Goal: Task Accomplishment & Management: Use online tool/utility

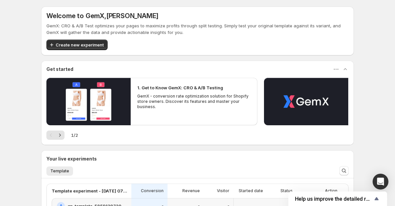
scroll to position [67, 0]
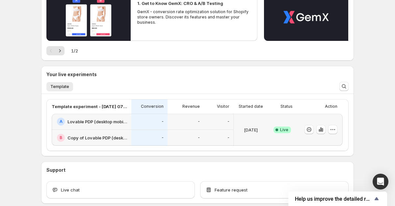
scroll to position [106, 0]
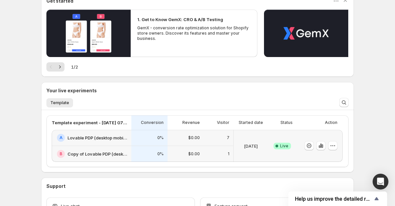
scroll to position [70, 0]
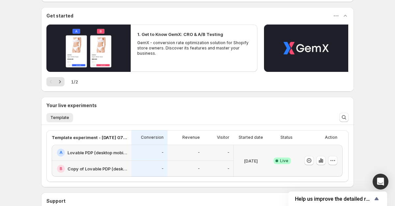
scroll to position [92, 0]
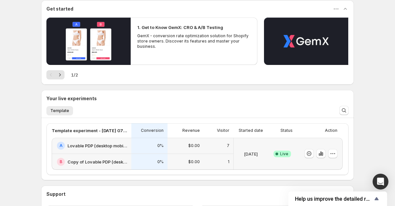
scroll to position [67, 0]
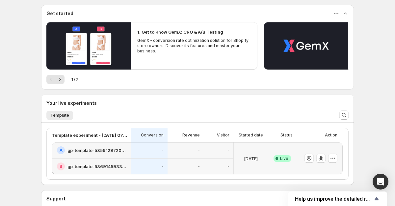
scroll to position [117, 0]
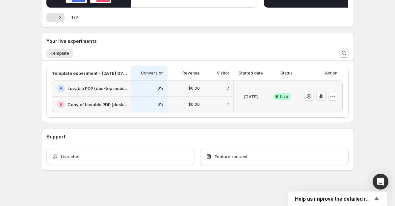
click at [103, 99] on div "B Copy of Lovable PDP (desktop mobile) - V1.3 - 9/25/25" at bounding box center [92, 104] width 80 height 16
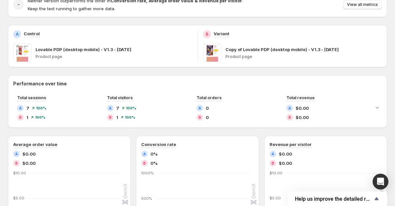
scroll to position [76, 0]
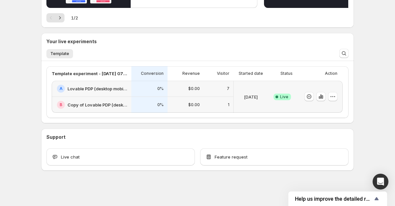
scroll to position [117, 0]
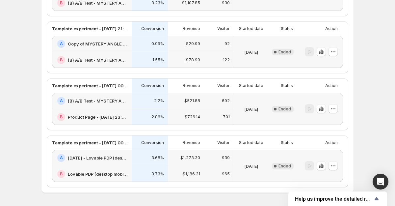
scroll to position [163, 0]
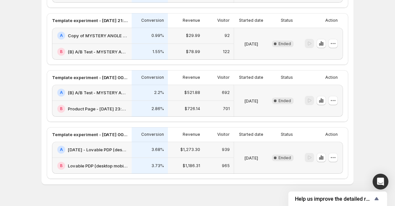
click at [111, 154] on div "A Aug22 - Lovable PDP (desktop mobile) - GUIDE V1" at bounding box center [92, 149] width 80 height 16
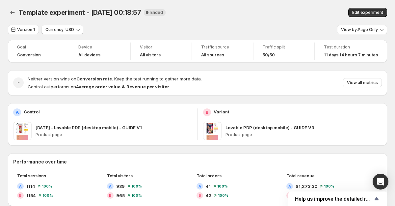
click at [28, 129] on span at bounding box center [22, 130] width 18 height 18
click at [91, 129] on p "Aug22 - Lovable PDP (desktop mobile) - GUIDE V1" at bounding box center [89, 127] width 106 height 7
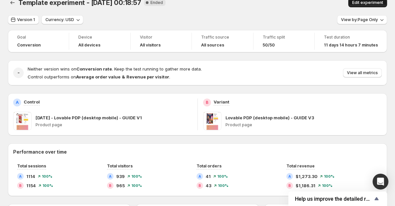
scroll to position [8, 0]
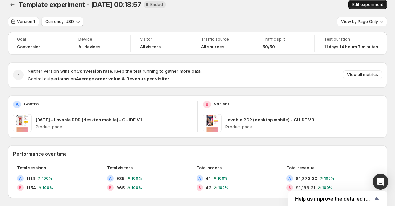
click at [372, 6] on span "Edit experiment" at bounding box center [367, 4] width 31 height 5
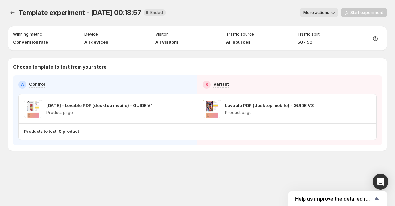
click at [35, 113] on span at bounding box center [33, 108] width 18 height 18
click at [60, 112] on p "Product page" at bounding box center [99, 112] width 106 height 5
click at [86, 105] on p "[DATE] - Lovable PDP (desktop mobile) - GUIDE V1" at bounding box center [99, 105] width 106 height 7
click at [13, 14] on icon "Experiments" at bounding box center [12, 12] width 7 height 7
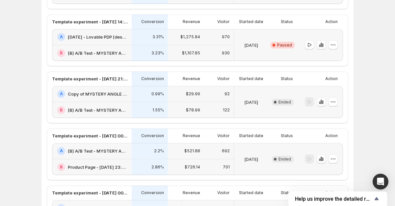
scroll to position [177, 0]
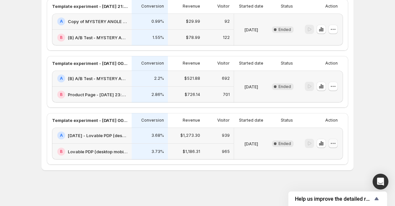
click at [333, 143] on icon "button" at bounding box center [333, 143] width 7 height 7
click at [333, 143] on icon "button" at bounding box center [333, 143] width 1 height 1
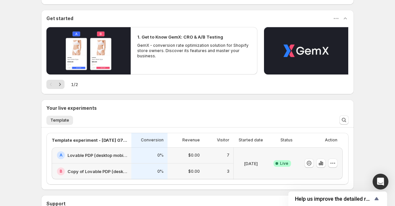
scroll to position [96, 0]
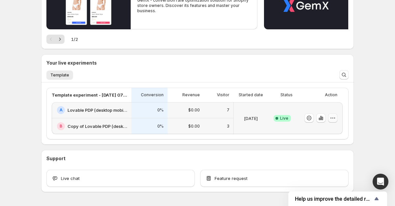
click at [333, 117] on icon "button" at bounding box center [332, 117] width 7 height 7
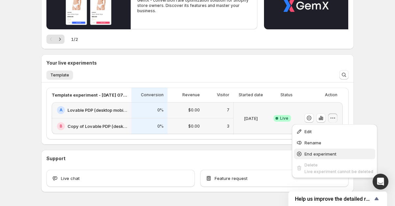
click at [315, 149] on button "End experiment" at bounding box center [334, 153] width 81 height 11
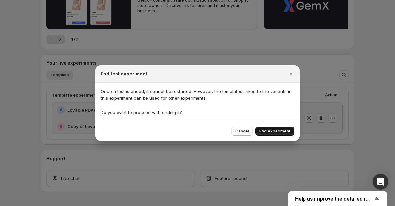
click at [279, 130] on span "End experiment" at bounding box center [274, 130] width 31 height 5
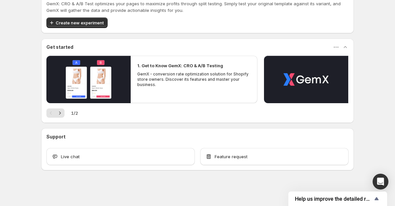
scroll to position [22, 0]
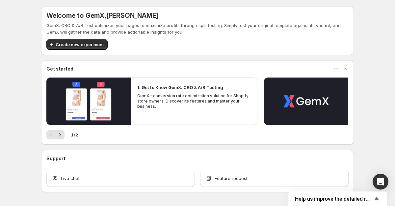
scroll to position [22, 0]
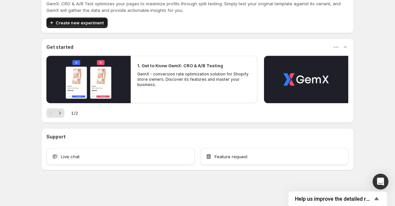
click at [60, 26] on button "Create new experiment" at bounding box center [76, 22] width 61 height 11
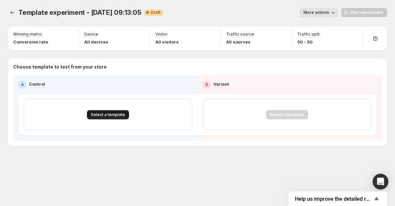
click at [106, 113] on span "Select a template" at bounding box center [108, 114] width 34 height 5
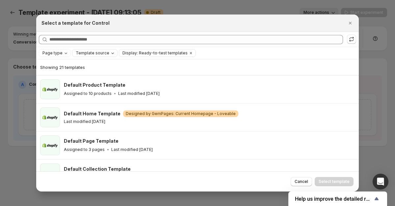
click at [97, 54] on span "Template source" at bounding box center [93, 52] width 34 height 5
click at [101, 74] on span "GemPages" at bounding box center [95, 73] width 22 height 5
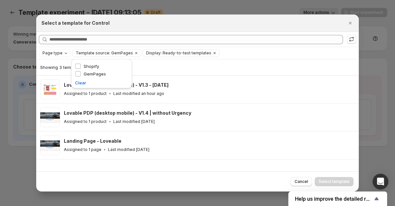
click at [259, 65] on div "Showing 3 templates" at bounding box center [197, 67] width 314 height 7
click at [350, 24] on icon "Close" at bounding box center [350, 23] width 7 height 7
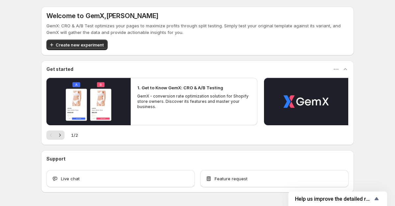
scroll to position [22, 0]
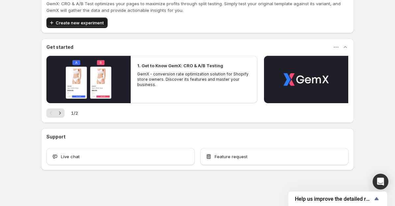
click at [70, 28] on button "Create new experiment" at bounding box center [76, 22] width 61 height 11
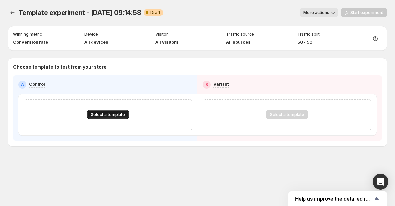
click at [112, 115] on span "Select a template" at bounding box center [108, 114] width 34 height 5
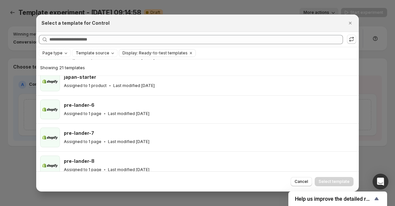
scroll to position [329, 0]
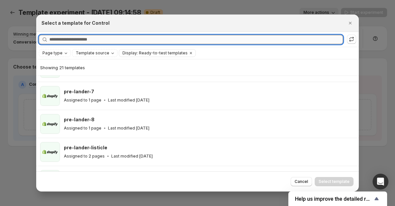
click at [112, 42] on input "Searching all templates" at bounding box center [195, 39] width 293 height 9
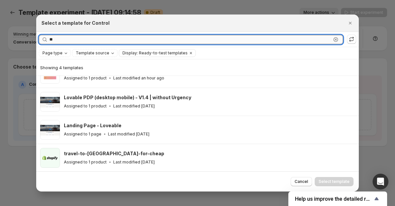
scroll to position [0, 0]
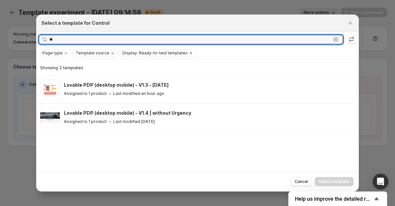
type input "**"
click at [86, 54] on span "Template source" at bounding box center [93, 52] width 34 height 5
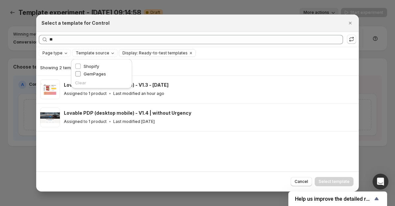
click at [83, 73] on label "GemPages" at bounding box center [90, 73] width 31 height 7
click at [212, 54] on icon "Clear" at bounding box center [214, 52] width 5 height 5
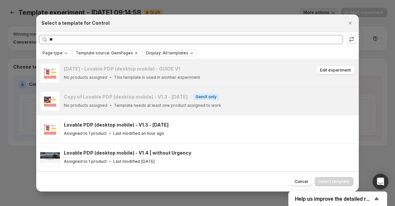
click at [245, 76] on div "No products assigned This template is used in another experiment" at bounding box center [189, 77] width 250 height 7
click at [348, 25] on icon "Close" at bounding box center [350, 23] width 7 height 7
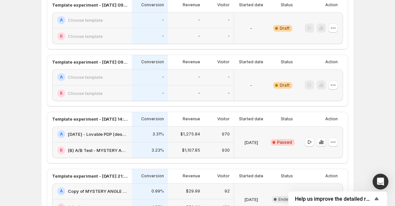
scroll to position [75, 0]
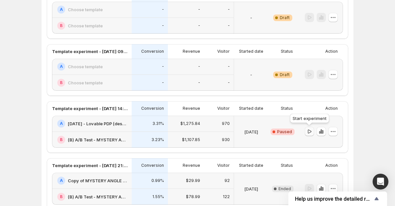
click at [310, 131] on icon "button" at bounding box center [309, 131] width 7 height 7
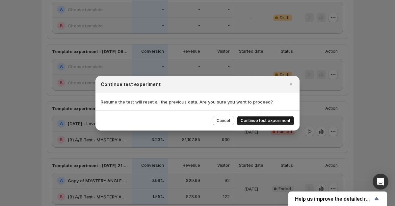
click at [281, 121] on span "Continue test experiment" at bounding box center [265, 120] width 50 height 5
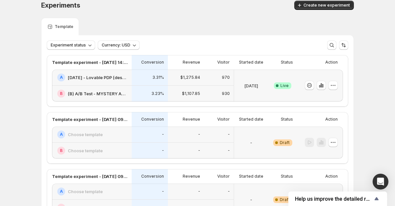
scroll to position [0, 0]
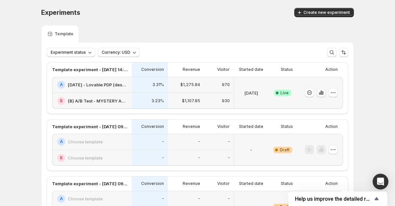
click at [325, 94] on button "button" at bounding box center [320, 92] width 9 height 9
